Goal: Task Accomplishment & Management: Manage account settings

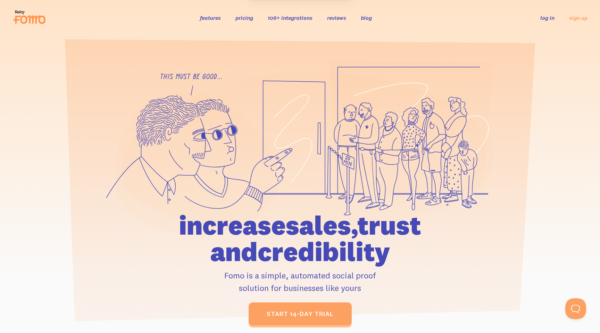
click at [239, 18] on link "pricing" at bounding box center [244, 17] width 18 height 7
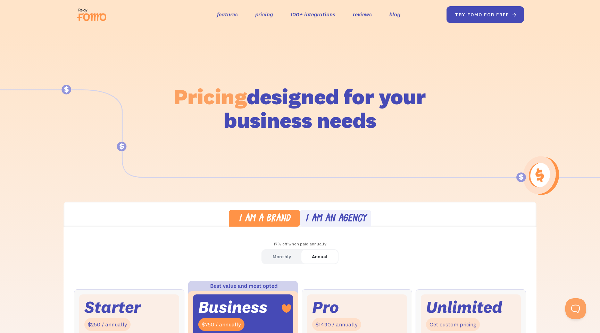
click at [494, 18] on link "try fomo for free " at bounding box center [486, 14] width 78 height 17
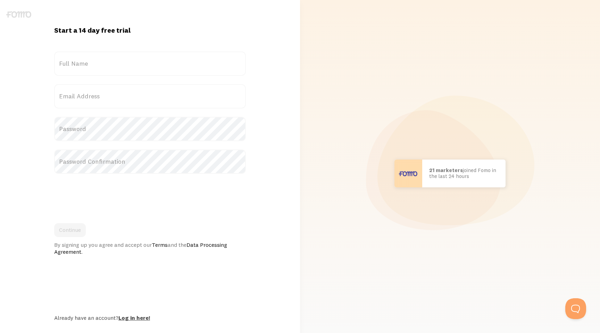
click at [137, 315] on link "Log in here!" at bounding box center [134, 317] width 32 height 7
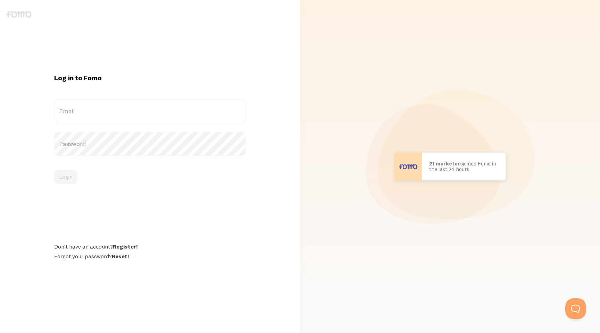
click at [76, 107] on label "Email" at bounding box center [150, 111] width 192 height 24
click at [76, 107] on input "Email" at bounding box center [150, 111] width 192 height 24
click at [0, 332] on com-1password-button at bounding box center [0, 333] width 0 height 0
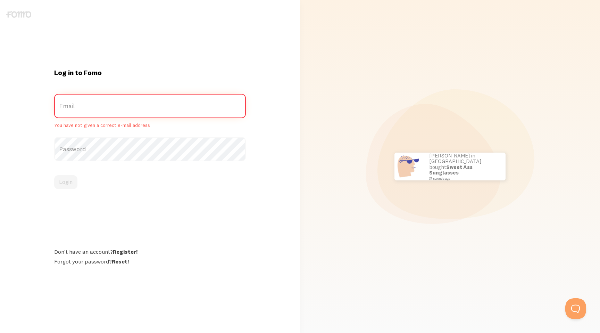
type input "ashley@jumpworks.co.uk"
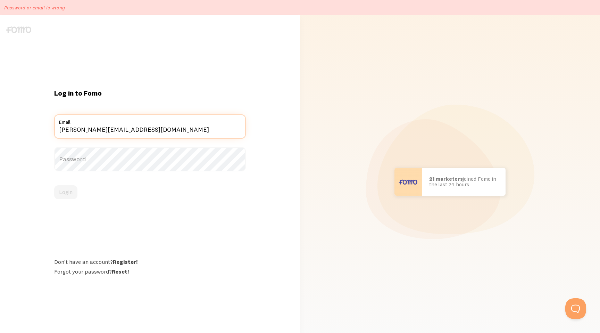
drag, startPoint x: 83, startPoint y: 131, endPoint x: 111, endPoint y: 128, distance: 28.9
click at [111, 128] on input "ashley@jumpworks.co.uk" at bounding box center [150, 126] width 192 height 24
type input "[PERSON_NAME][EMAIL_ADDRESS][DOMAIN_NAME]"
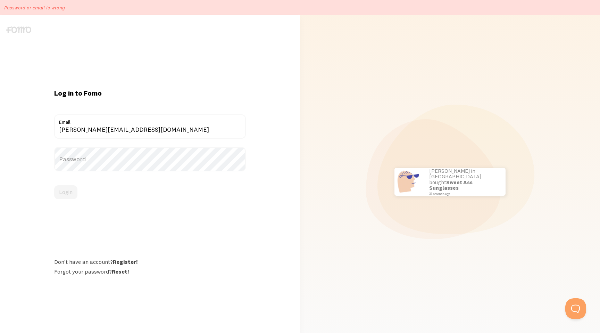
drag, startPoint x: 178, startPoint y: 158, endPoint x: 174, endPoint y: 158, distance: 3.8
click at [178, 158] on label "Password" at bounding box center [150, 159] width 192 height 24
click at [67, 195] on button "Login" at bounding box center [65, 192] width 23 height 14
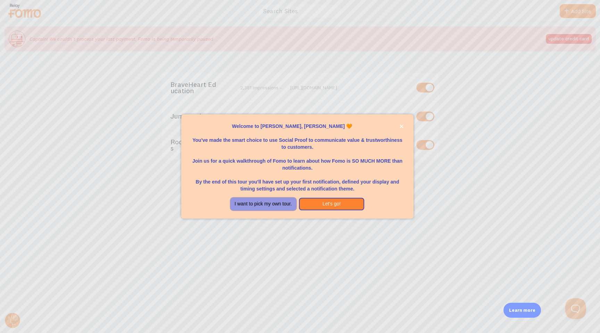
click at [262, 204] on button "I want to pick my own tour." at bounding box center [264, 204] width 66 height 12
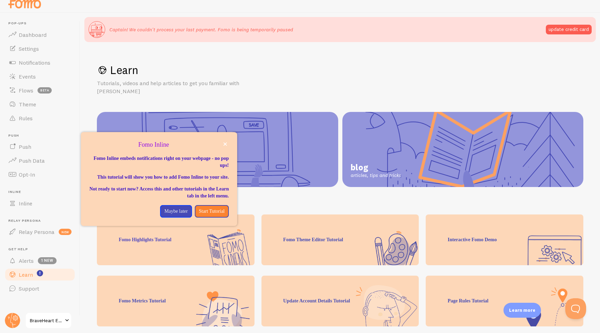
scroll to position [13, 0]
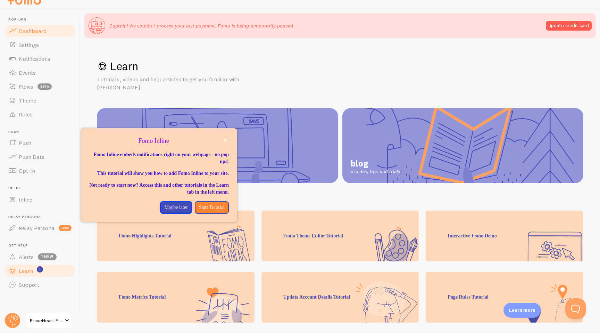
click at [19, 29] on span "Dashboard" at bounding box center [33, 30] width 28 height 7
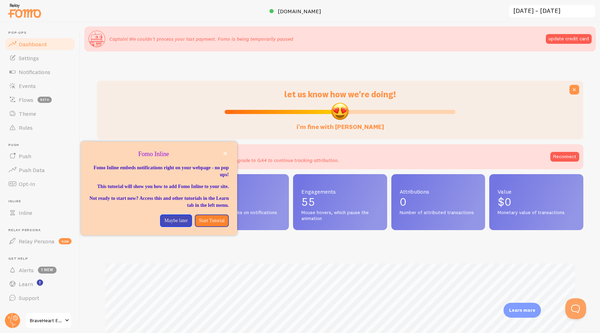
scroll to position [182, 486]
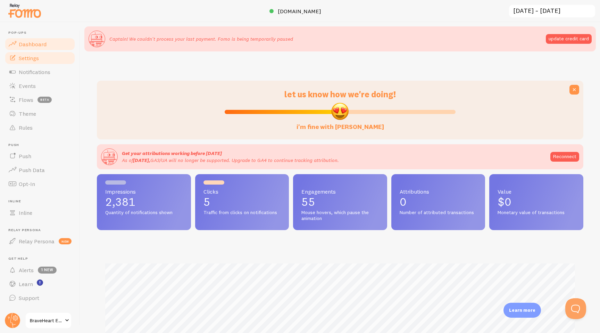
click at [34, 62] on link "Settings" at bounding box center [40, 58] width 72 height 14
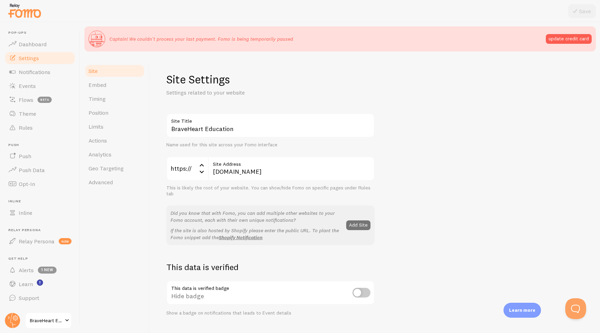
click at [94, 75] on link "Site" at bounding box center [114, 71] width 61 height 14
click at [32, 44] on span "Dashboard" at bounding box center [33, 44] width 28 height 7
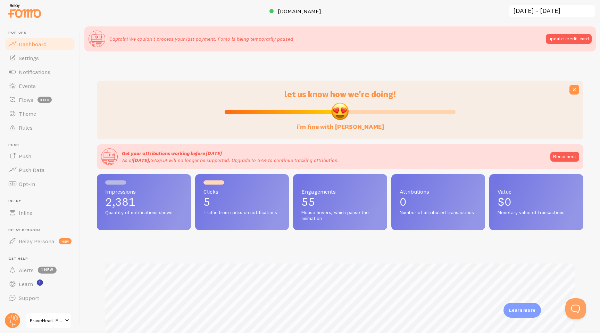
scroll to position [182, 486]
click at [278, 9] on span "[DOMAIN_NAME]" at bounding box center [299, 11] width 43 height 7
click at [65, 322] on span at bounding box center [67, 320] width 8 height 8
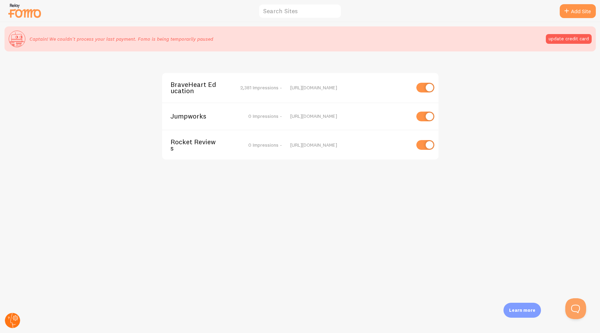
click at [12, 320] on circle at bounding box center [12, 319] width 15 height 15
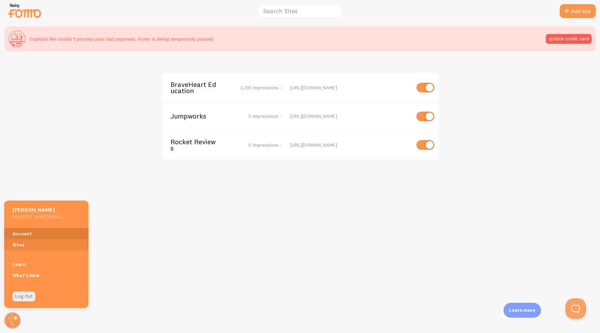
click at [22, 235] on link "Account" at bounding box center [46, 233] width 84 height 11
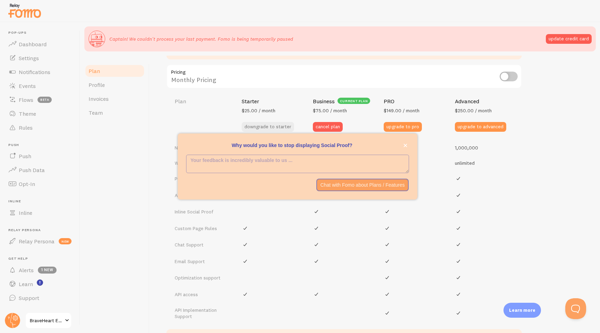
scroll to position [326, 0]
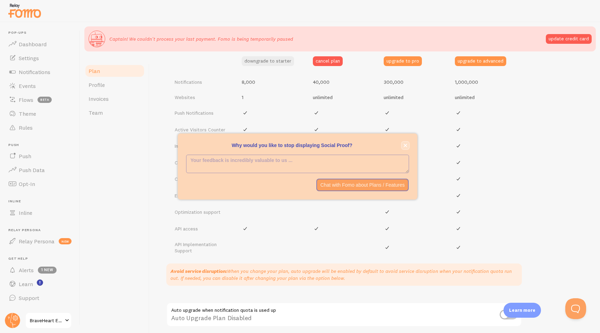
click at [405, 144] on icon "close," at bounding box center [405, 145] width 4 height 4
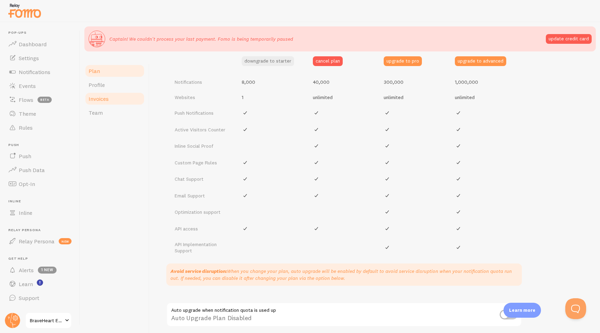
click at [103, 97] on span "Invoices" at bounding box center [99, 98] width 20 height 7
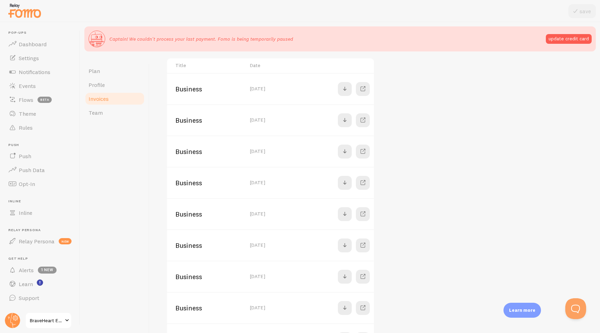
scroll to position [170, 0]
click at [15, 320] on circle at bounding box center [12, 319] width 15 height 15
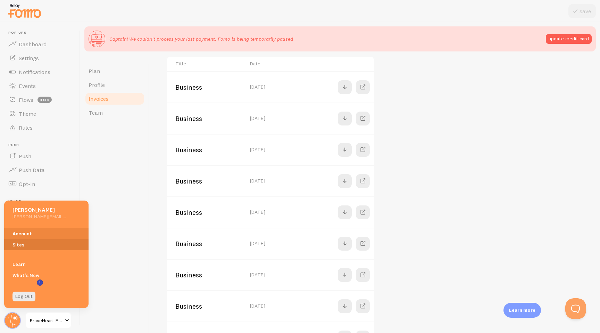
click at [37, 242] on link "Sites" at bounding box center [46, 244] width 84 height 11
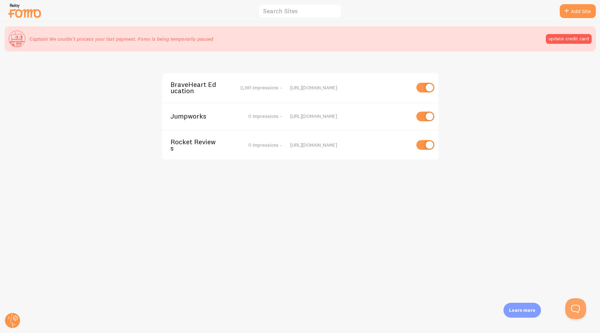
click at [381, 119] on div "https://www.jumpworks.co.uk" at bounding box center [350, 116] width 120 height 6
click at [424, 115] on input "checkbox" at bounding box center [425, 116] width 18 height 10
checkbox input "false"
click at [425, 144] on input "checkbox" at bounding box center [425, 145] width 18 height 10
checkbox input "false"
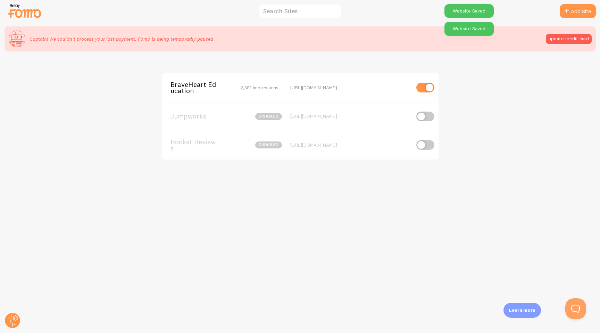
click at [181, 118] on span "Jumpworks" at bounding box center [198, 116] width 56 height 6
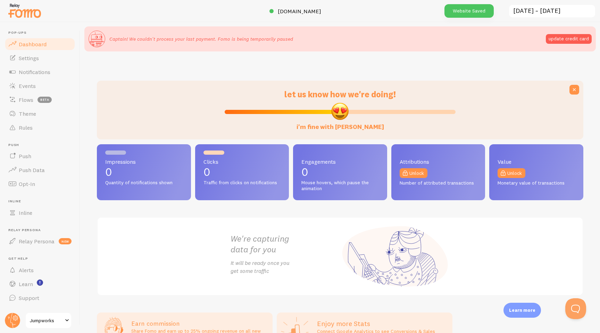
click at [32, 318] on span "Jumpworks" at bounding box center [46, 320] width 33 height 8
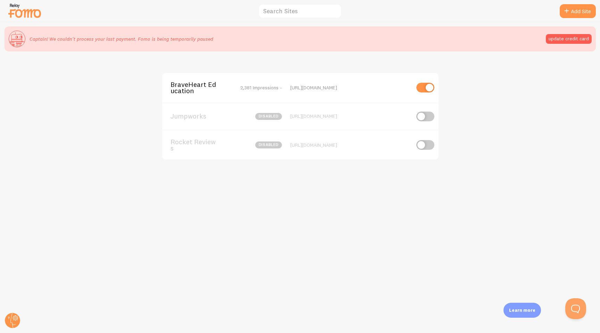
click at [31, 10] on img at bounding box center [24, 11] width 35 height 18
click at [16, 324] on circle at bounding box center [12, 319] width 15 height 15
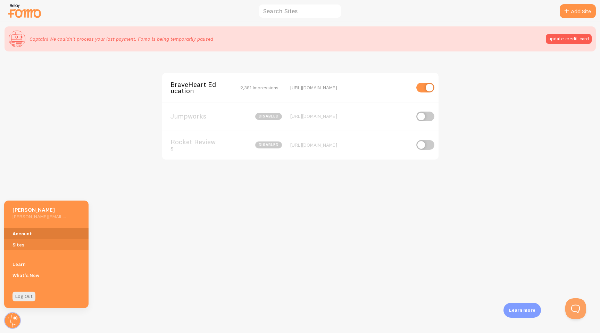
click at [25, 234] on link "Account" at bounding box center [46, 233] width 84 height 11
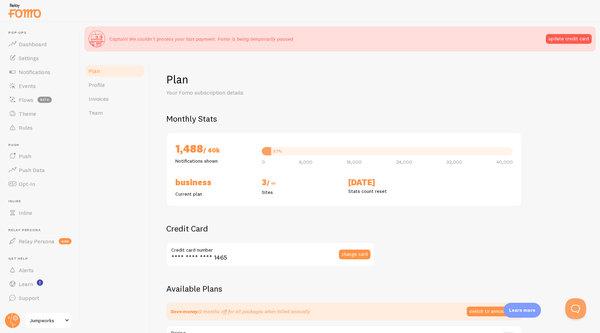
scroll to position [326, 0]
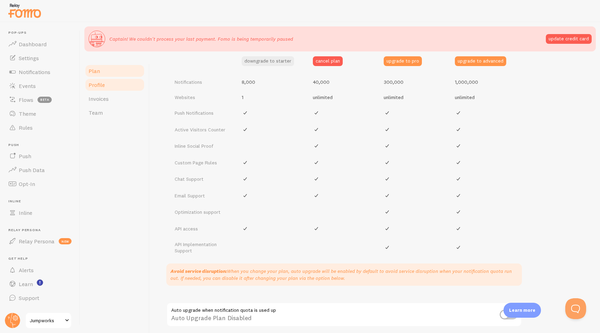
click at [99, 86] on span "Profile" at bounding box center [97, 84] width 16 height 7
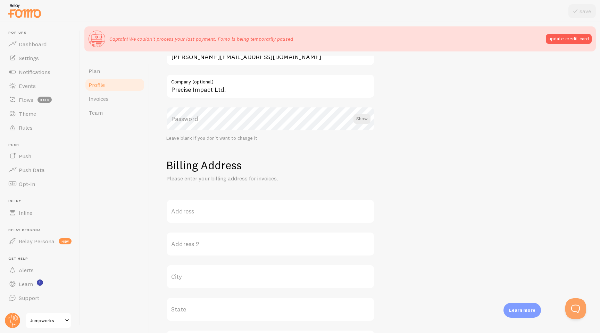
scroll to position [262, 0]
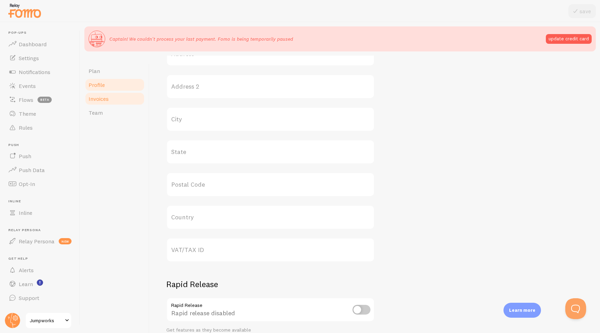
click at [111, 98] on link "Invoices" at bounding box center [114, 99] width 61 height 14
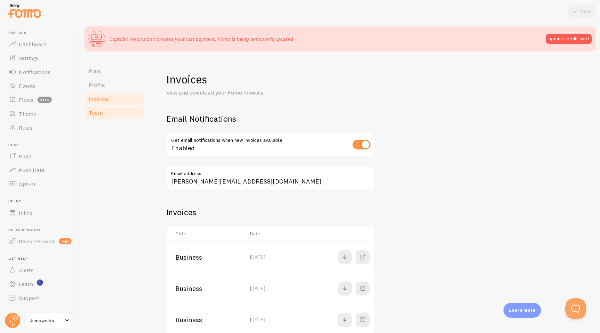
click at [110, 112] on link "Team" at bounding box center [114, 113] width 61 height 14
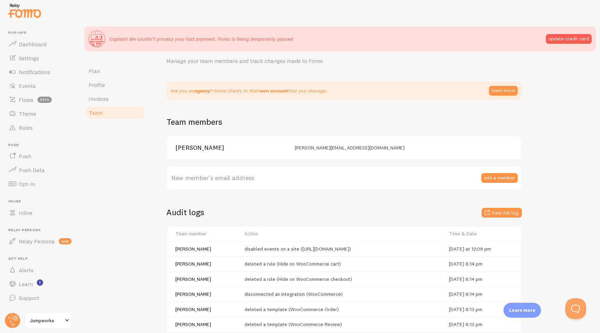
scroll to position [17, 0]
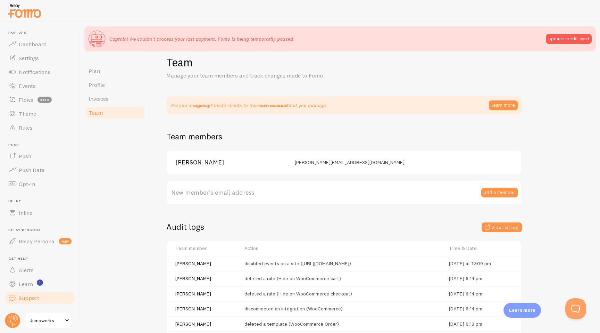
click at [27, 295] on span "Support" at bounding box center [29, 297] width 20 height 7
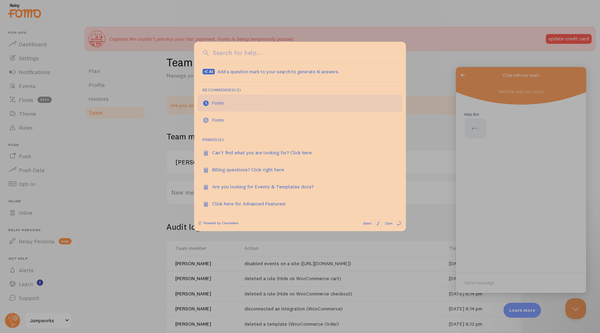
scroll to position [0, 0]
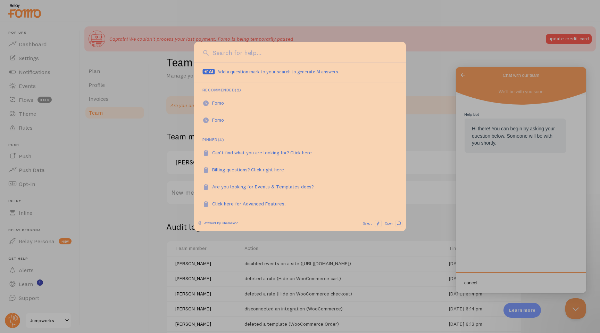
type textarea "cancel"
click at [277, 52] on input at bounding box center [304, 52] width 186 height 9
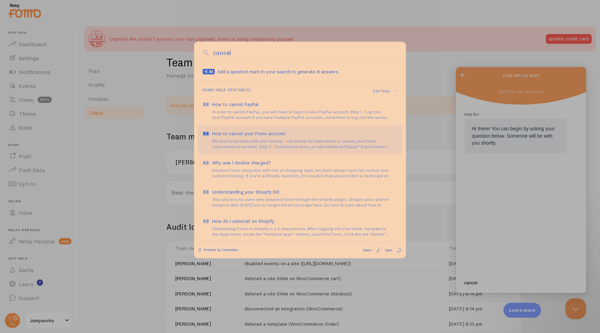
type input "cancel"
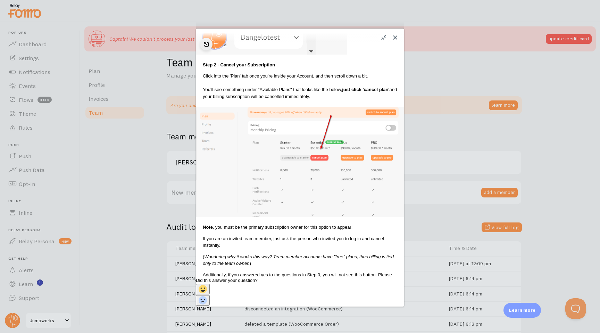
scroll to position [506, 0]
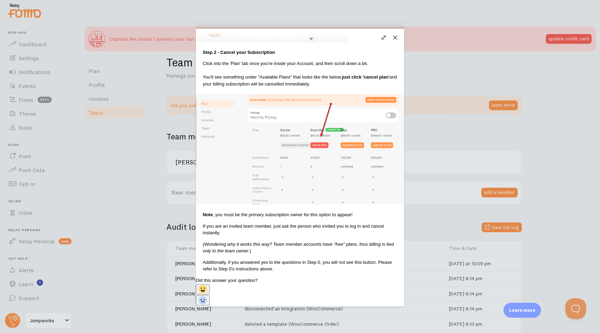
click at [140, 145] on div "Close u How to cancel your Fomo account How to cancel your Fomo account Open in…" at bounding box center [300, 166] width 600 height 333
click at [394, 36] on button "Close" at bounding box center [395, 37] width 11 height 11
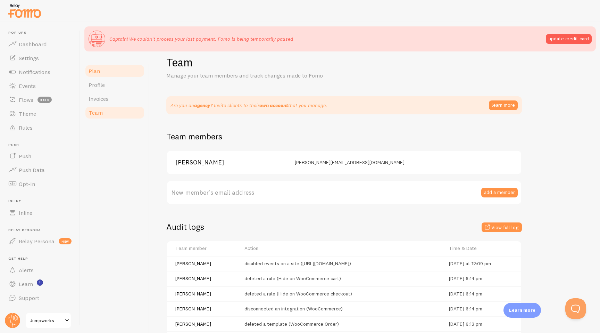
click at [95, 72] on span "Plan" at bounding box center [94, 70] width 11 height 7
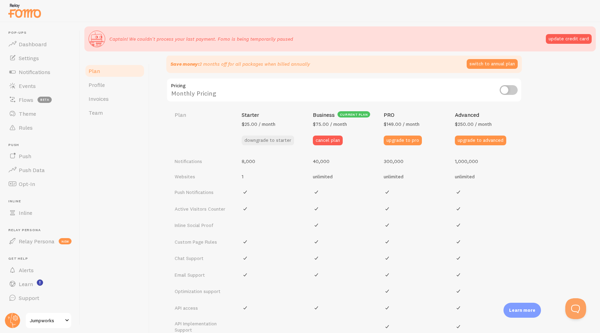
scroll to position [242, 0]
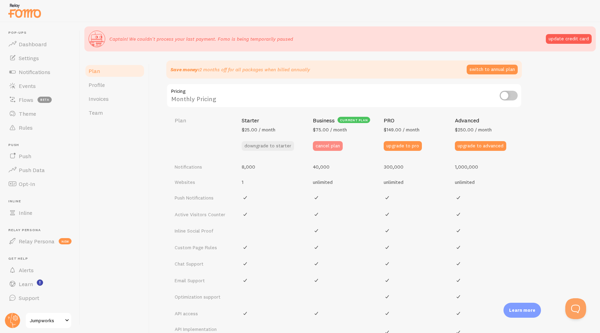
click at [323, 145] on button "cancel plan" at bounding box center [328, 146] width 30 height 10
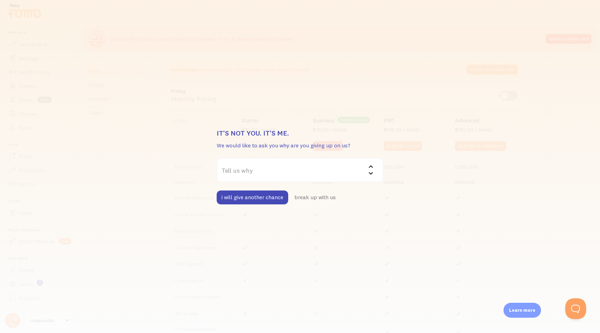
click at [238, 169] on label "Tell us why" at bounding box center [300, 170] width 167 height 24
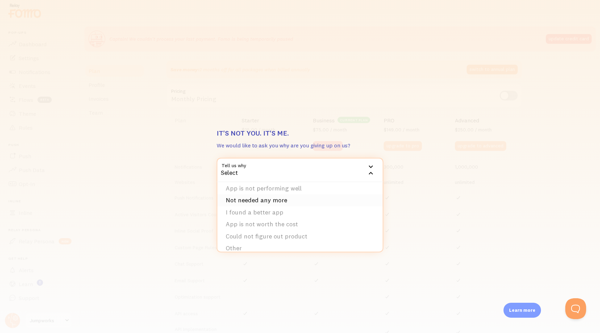
scroll to position [23, 0]
click at [235, 219] on li "App is not worth the cost" at bounding box center [299, 217] width 165 height 12
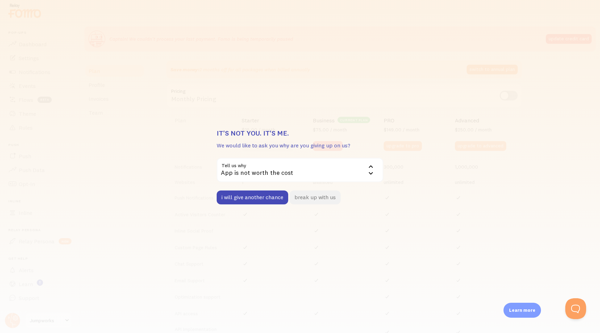
click at [319, 197] on button "break up with us" at bounding box center [315, 197] width 51 height 14
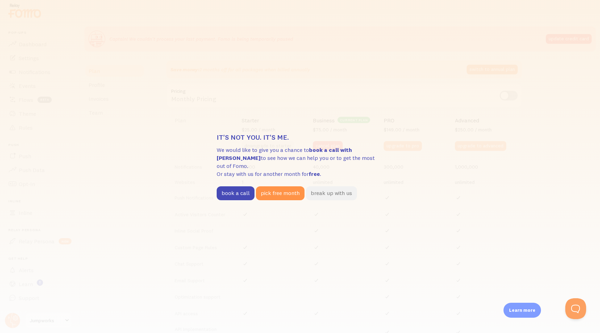
click at [333, 191] on button "break up with us" at bounding box center [331, 193] width 51 height 14
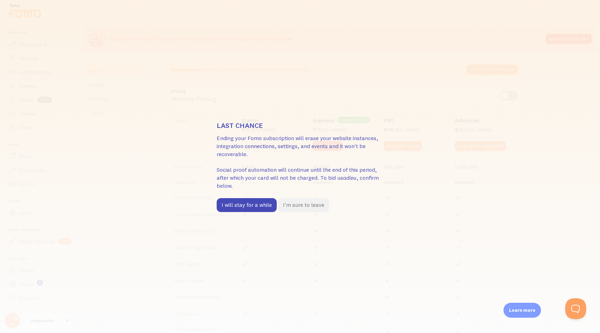
click at [299, 203] on button "I'm sure to leave" at bounding box center [303, 205] width 51 height 14
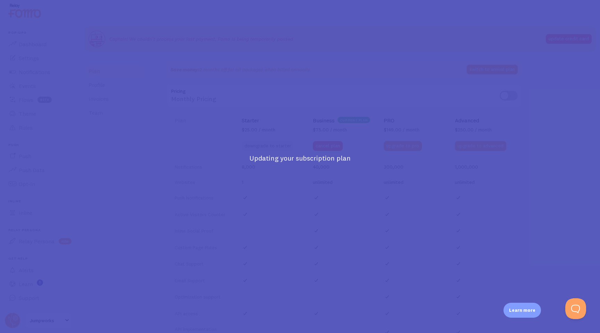
scroll to position [265, 0]
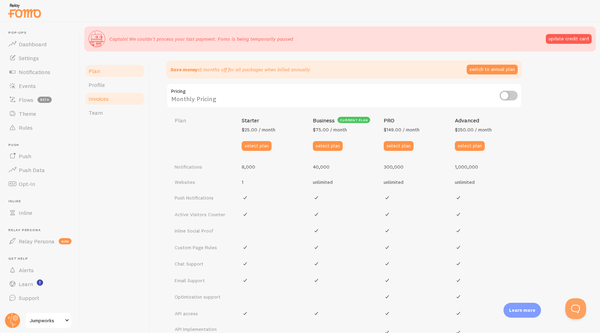
click at [99, 98] on span "Invoices" at bounding box center [99, 98] width 20 height 7
click at [106, 99] on span "Invoices" at bounding box center [99, 98] width 20 height 7
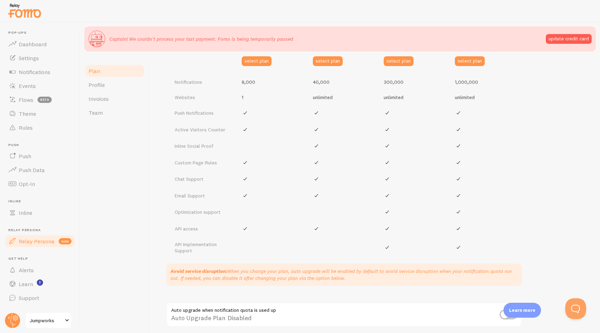
click at [25, 241] on span "Relay Persona" at bounding box center [37, 240] width 36 height 7
click at [33, 44] on span "Dashboard" at bounding box center [33, 44] width 28 height 7
click at [51, 320] on span "Jumpworks" at bounding box center [46, 320] width 33 height 8
click at [10, 323] on circle at bounding box center [12, 319] width 15 height 15
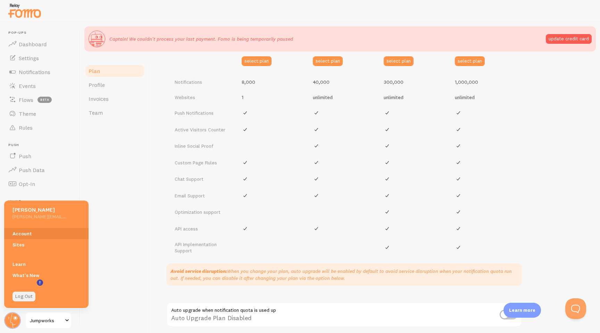
click at [25, 296] on link "Log Out" at bounding box center [23, 296] width 23 height 10
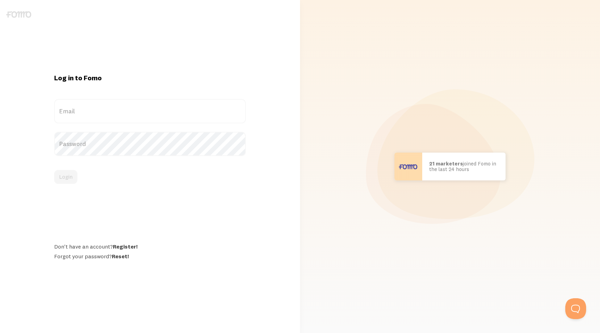
click at [86, 111] on label "Email" at bounding box center [150, 111] width 192 height 24
click at [86, 111] on input "Email" at bounding box center [150, 111] width 192 height 24
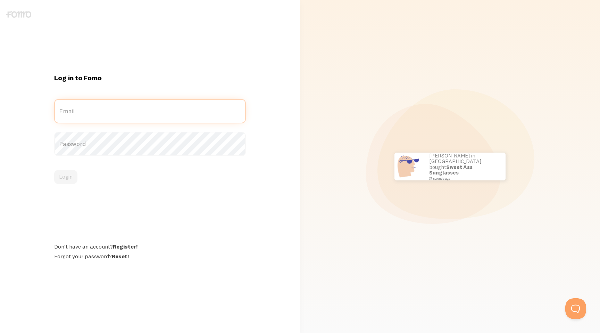
type input "[PERSON_NAME][EMAIL_ADDRESS][DOMAIN_NAME]"
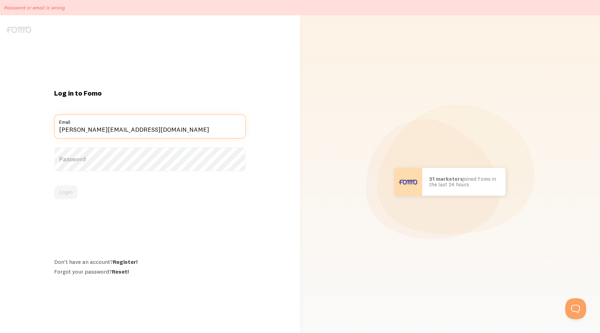
drag, startPoint x: 82, startPoint y: 129, endPoint x: 112, endPoint y: 128, distance: 30.2
click at [112, 128] on input "[PERSON_NAME][EMAIL_ADDRESS][DOMAIN_NAME]" at bounding box center [150, 126] width 192 height 24
type input "[PERSON_NAME][EMAIL_ADDRESS][DOMAIN_NAME]"
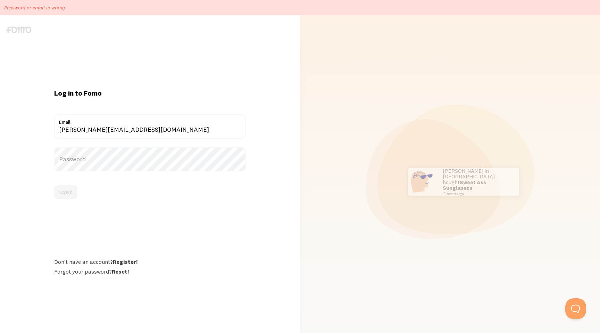
click at [175, 105] on div "Log in to Fomo [EMAIL_ADDRESS][DOMAIN_NAME] Email Password Login Don't have an …" at bounding box center [150, 182] width 200 height 186
click at [78, 157] on label "Password" at bounding box center [150, 159] width 192 height 24
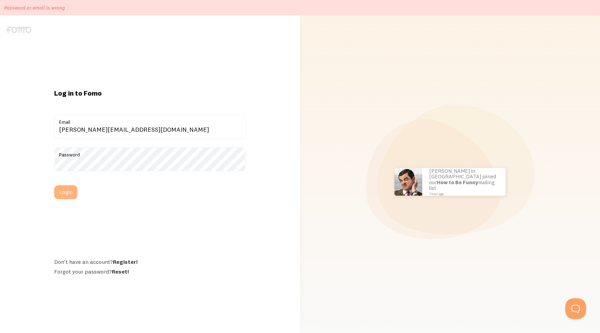
click at [67, 194] on button "Login" at bounding box center [65, 192] width 23 height 14
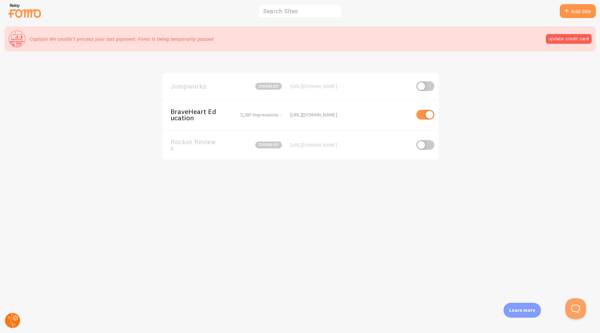
click at [12, 327] on circle at bounding box center [12, 319] width 15 height 15
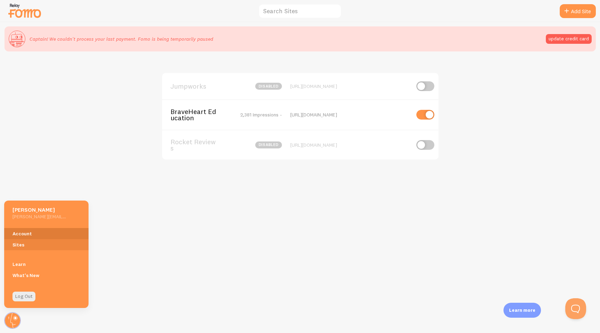
click at [28, 236] on link "Account" at bounding box center [46, 233] width 84 height 11
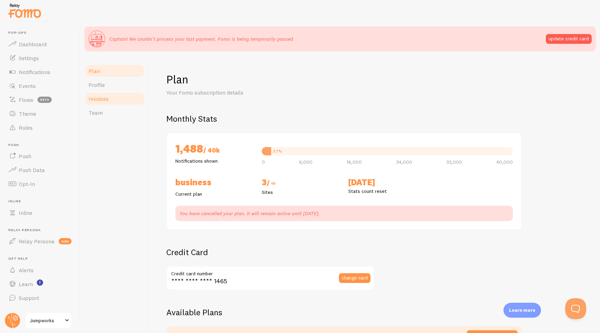
click at [101, 97] on span "Invoices" at bounding box center [99, 98] width 20 height 7
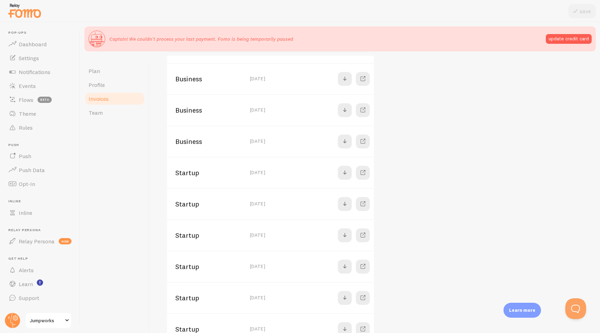
scroll to position [627, 0]
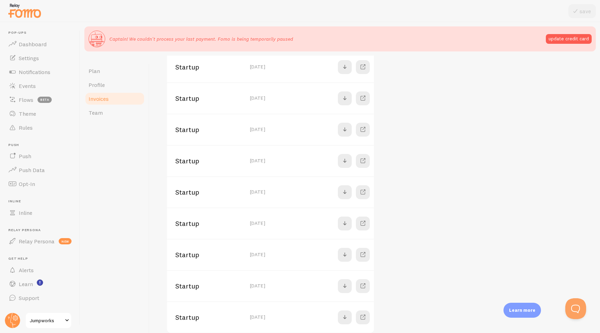
drag, startPoint x: 260, startPoint y: 317, endPoint x: 309, endPoint y: 314, distance: 49.1
click at [263, 317] on td "[DATE]" at bounding box center [269, 316] width 47 height 31
click at [363, 315] on span at bounding box center [363, 317] width 8 height 8
click at [361, 130] on span at bounding box center [363, 129] width 8 height 8
click at [362, 66] on span at bounding box center [363, 67] width 8 height 8
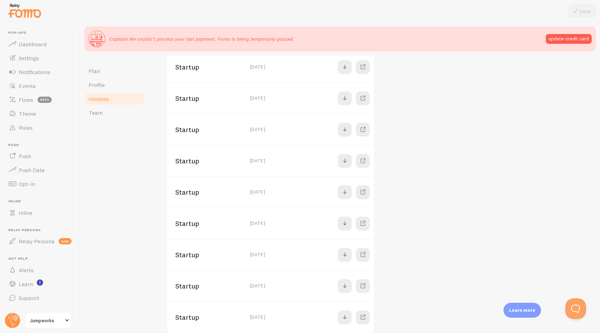
click at [252, 74] on td "[DATE]" at bounding box center [269, 66] width 47 height 31
click at [97, 71] on span "Plan" at bounding box center [94, 70] width 11 height 7
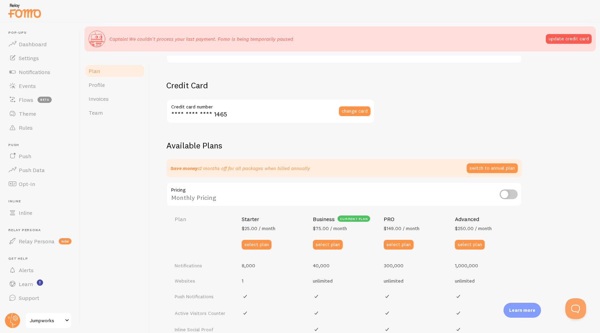
scroll to position [168, 0]
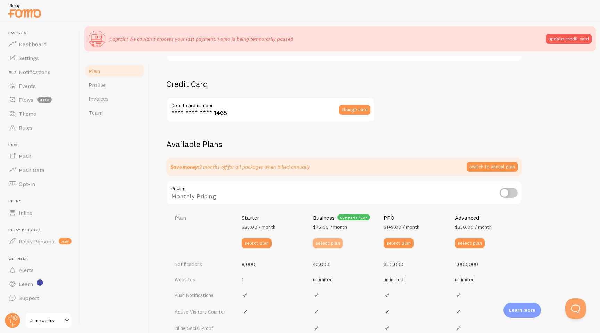
click at [334, 244] on button "select plan" at bounding box center [328, 243] width 30 height 10
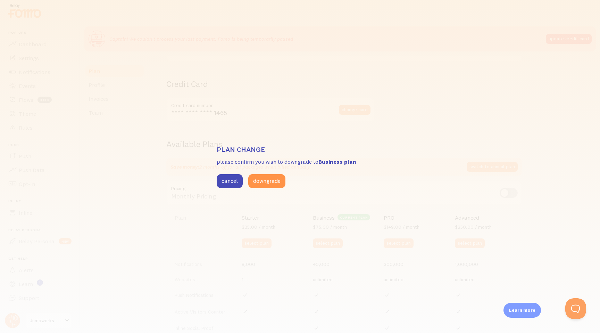
click at [284, 221] on div "Plan change please confirm you wish to downgrade to Business plan cancel downgr…" at bounding box center [300, 166] width 600 height 333
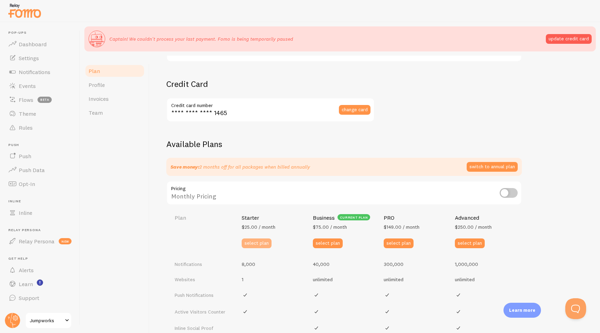
click at [263, 245] on button "select plan" at bounding box center [257, 243] width 30 height 10
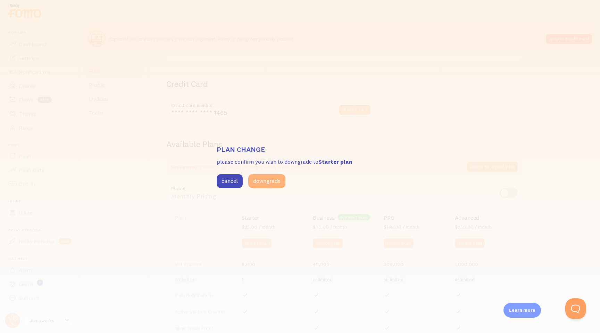
click at [266, 180] on button "downgrade" at bounding box center [266, 181] width 37 height 14
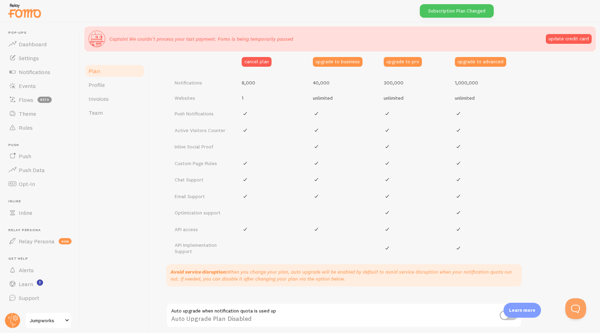
scroll to position [326, 0]
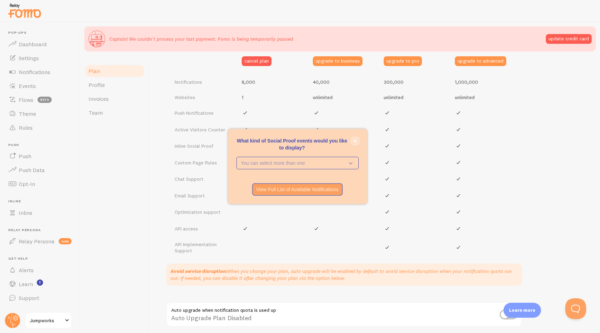
click at [355, 141] on icon "close," at bounding box center [354, 140] width 3 height 3
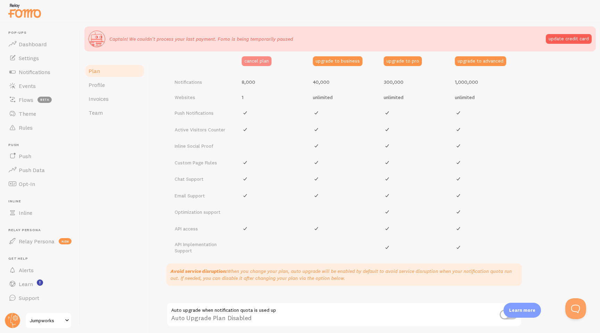
click at [251, 58] on button "cancel plan" at bounding box center [257, 61] width 30 height 10
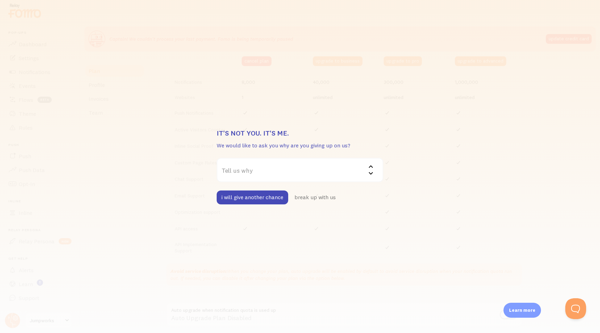
click at [260, 172] on label "Tell us why" at bounding box center [300, 170] width 167 height 24
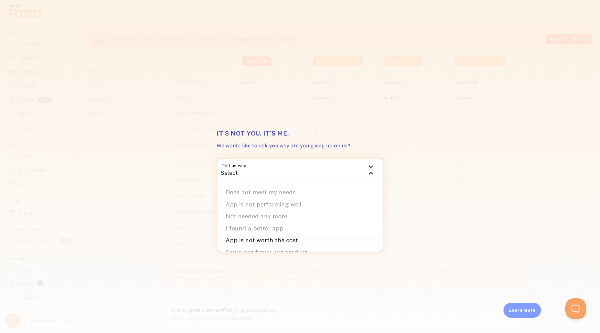
click at [265, 239] on li "App is not worth the cost" at bounding box center [299, 240] width 165 height 12
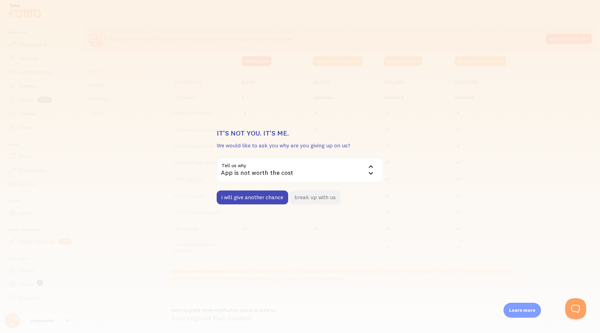
click at [316, 197] on button "break up with us" at bounding box center [315, 197] width 51 height 14
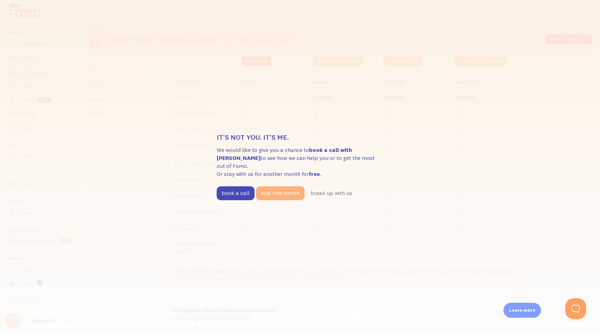
click at [281, 191] on button "pick free month" at bounding box center [280, 193] width 49 height 14
click at [229, 186] on button "book a call" at bounding box center [236, 193] width 38 height 14
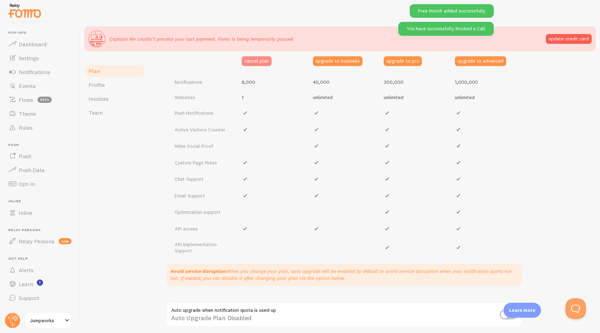
click at [255, 60] on button "cancel plan" at bounding box center [257, 61] width 30 height 10
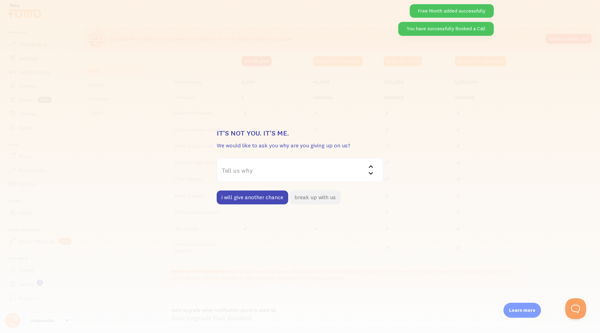
click at [332, 201] on button "break up with us" at bounding box center [315, 197] width 51 height 14
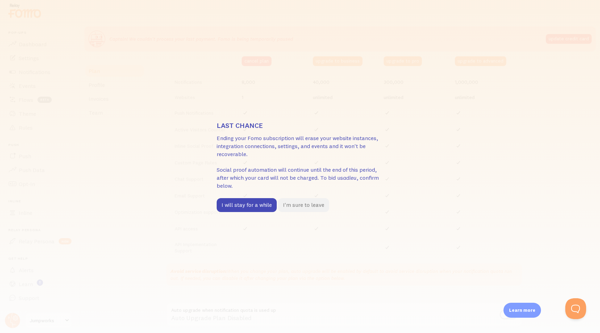
click at [323, 206] on button "I'm sure to leave" at bounding box center [303, 205] width 51 height 14
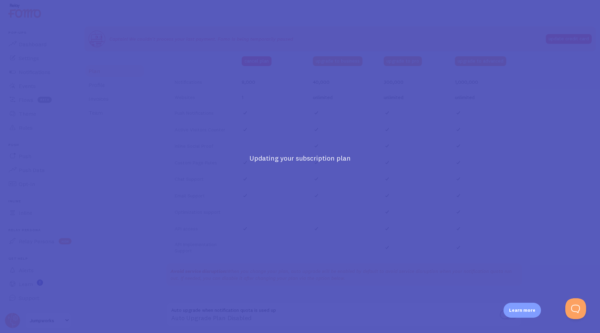
scroll to position [350, 0]
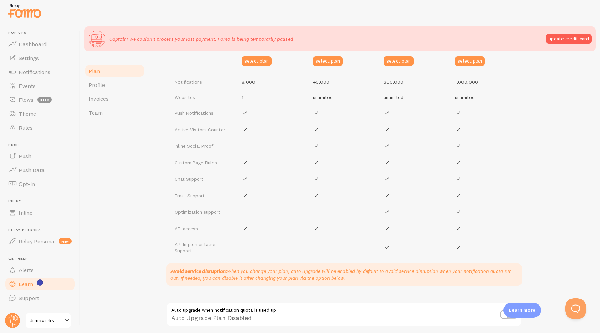
click at [27, 282] on span "Learn" at bounding box center [26, 283] width 14 height 7
